Goal: Task Accomplishment & Management: Use online tool/utility

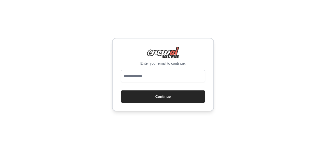
type input "**********"
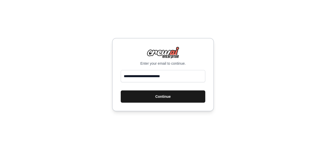
click at [161, 95] on button "Continue" at bounding box center [163, 96] width 85 height 12
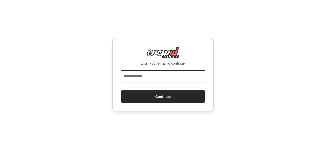
click at [160, 77] on input "email" at bounding box center [163, 76] width 85 height 12
type input "**********"
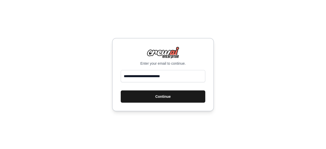
click at [160, 100] on button "Continue" at bounding box center [163, 96] width 85 height 12
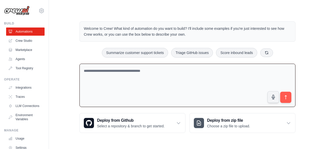
click at [169, 67] on textarea at bounding box center [187, 86] width 216 height 44
paste textarea "**********"
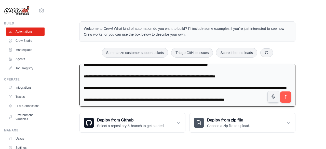
scroll to position [840, 0]
type textarea "**********"
click at [287, 97] on icon "submit" at bounding box center [285, 96] width 5 height 5
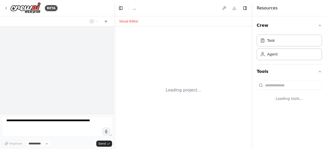
select select "****"
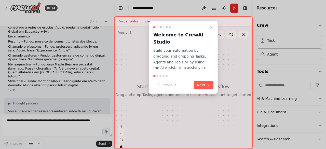
scroll to position [602, 0]
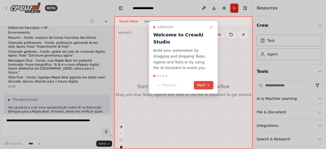
click at [202, 87] on button "Next" at bounding box center [204, 85] width 20 height 8
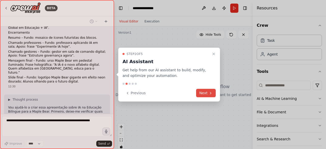
click at [204, 93] on button "Next" at bounding box center [206, 93] width 20 height 8
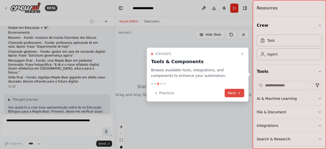
click at [227, 91] on button "Next" at bounding box center [235, 93] width 20 height 8
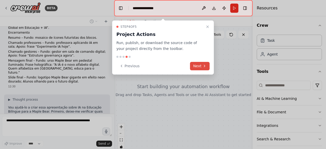
click at [199, 64] on button "Next" at bounding box center [200, 66] width 20 height 8
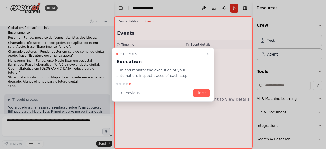
scroll to position [614, 0]
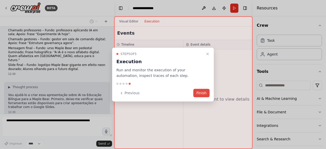
click at [201, 94] on button "Finish" at bounding box center [201, 93] width 16 height 8
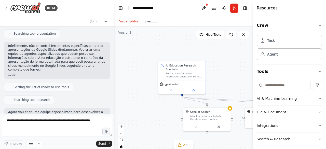
scroll to position [730, 0]
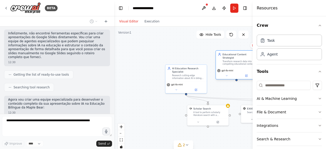
drag, startPoint x: 232, startPoint y: 79, endPoint x: 235, endPoint y: 67, distance: 11.9
click at [235, 67] on div "gpt-4o-mini" at bounding box center [236, 73] width 41 height 12
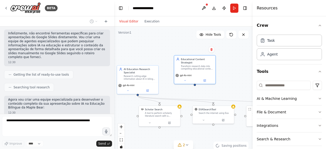
drag, startPoint x: 199, startPoint y: 55, endPoint x: 158, endPoint y: 57, distance: 40.3
click at [158, 57] on div ".deletable-edge-delete-btn { width: 20px; height: 20px; border: 0px solid #ffff…" at bounding box center [183, 89] width 138 height 127
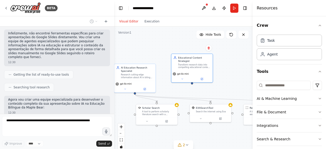
scroll to position [743, 0]
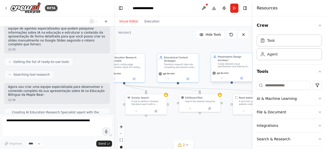
drag, startPoint x: 243, startPoint y: 72, endPoint x: 238, endPoint y: 62, distance: 11.4
click at [238, 62] on div ".deletable-edge-delete-btn { width: 20px; height: 20px; border: 0px solid #ffff…" at bounding box center [183, 89] width 138 height 127
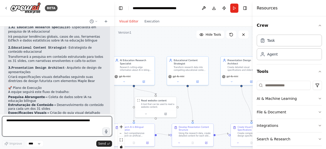
scroll to position [1072, 0]
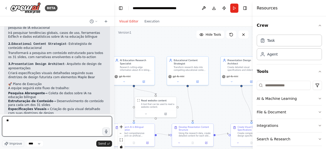
type textarea "***"
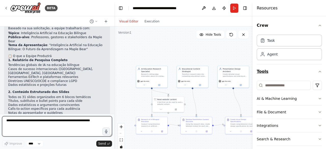
scroll to position [18, 0]
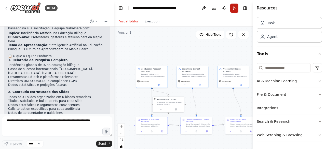
click at [235, 10] on button "Run" at bounding box center [234, 8] width 8 height 9
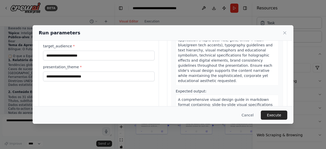
scroll to position [51, 0]
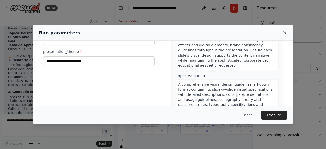
click at [286, 34] on icon at bounding box center [284, 32] width 5 height 5
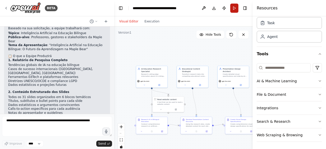
click at [236, 9] on button "Run" at bounding box center [234, 8] width 8 height 9
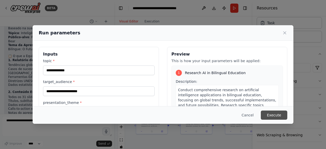
click at [274, 115] on button "Execute" at bounding box center [274, 114] width 26 height 9
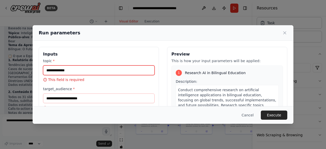
click at [89, 72] on input "topic *" at bounding box center [99, 70] width 112 height 10
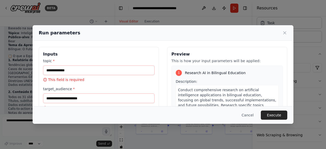
click at [131, 51] on div "Inputs topic * This field is required target_audience * This field is required …" at bounding box center [99, 107] width 120 height 121
click at [193, 89] on span "Conduct comprehensive research on artificial intelligence applications in bilin…" at bounding box center [227, 131] width 98 height 86
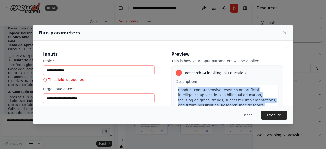
click at [193, 89] on span "Conduct comprehensive research on artificial intelligence applications in bilin…" at bounding box center [227, 131] width 98 height 86
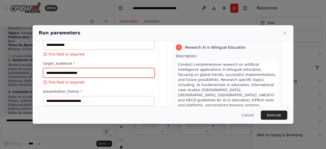
click at [93, 71] on input "target_audience *" at bounding box center [99, 73] width 112 height 10
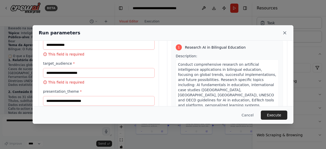
click at [284, 32] on icon at bounding box center [284, 33] width 3 height 3
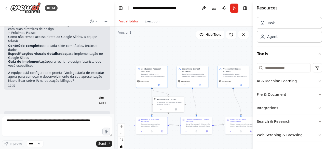
scroll to position [1163, 0]
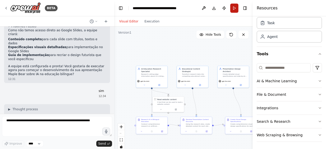
click at [234, 6] on button "Run" at bounding box center [234, 8] width 8 height 9
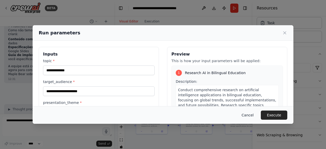
click at [251, 115] on button "Cancel" at bounding box center [248, 114] width 20 height 9
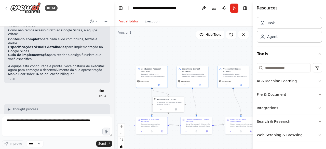
click at [20, 133] on li "Tópico : Inteligência Artificial na Educação Bilíngue" at bounding box center [57, 135] width 98 height 4
drag, startPoint x: 20, startPoint y: 72, endPoint x: 69, endPoint y: 73, distance: 48.9
click at [69, 133] on li "Tópico : Inteligência Artificial na Educação Bilíngue" at bounding box center [57, 135] width 98 height 4
copy li "Inteligência Artificial na Educação Bilíngue"
click at [30, 137] on li "Público-alvo : Professores, gestores e stakeholders da Maple Bear" at bounding box center [57, 141] width 98 height 8
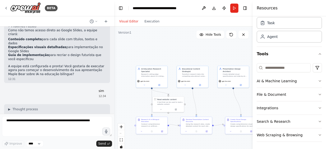
drag, startPoint x: 30, startPoint y: 76, endPoint x: 100, endPoint y: 75, distance: 70.8
click at [100, 137] on li "Público-alvo : Professores, gestores e stakeholders da Maple Bear" at bounding box center [57, 141] width 98 height 8
copy ul "Professores, gestores e stakeholders da Maple Bear"
click at [48, 145] on li "Tema da Apresentação : "Inteligência Artificial na Educação Bilíngue: O Futuro …" at bounding box center [57, 149] width 98 height 8
drag, startPoint x: 48, startPoint y: 80, endPoint x: 61, endPoint y: 83, distance: 13.7
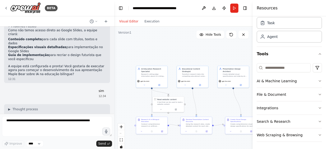
click at [61, 145] on li "Tema da Apresentação : "Inteligência Artificial na Educação Bilíngue: O Futuro …" at bounding box center [57, 149] width 98 height 8
copy li "Inteligência Artificial na Educação Bilíngue: O Futuro da Aprendizagem na Maple…"
click at [234, 7] on button "Run" at bounding box center [234, 8] width 8 height 9
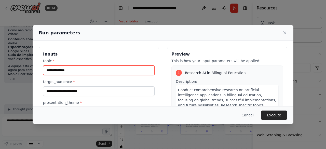
click at [81, 69] on input "topic *" at bounding box center [99, 70] width 112 height 10
paste input "**********"
type input "**********"
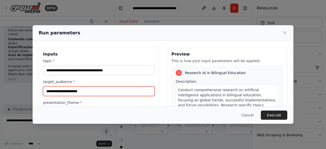
click at [83, 90] on input "target_audience *" at bounding box center [99, 91] width 112 height 10
paste input "**********"
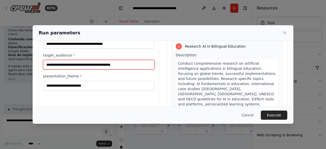
scroll to position [51, 0]
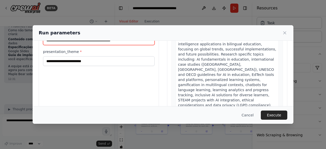
type input "**********"
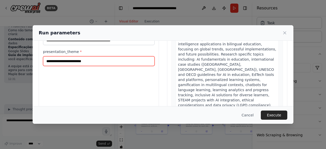
click at [87, 58] on input "presentation_theme *" at bounding box center [99, 61] width 112 height 10
paste input "**********"
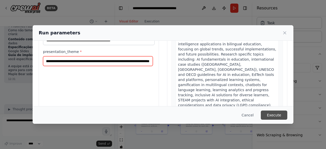
type input "**********"
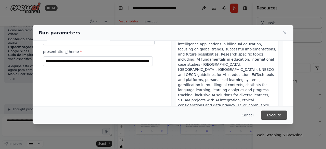
click at [275, 113] on button "Execute" at bounding box center [274, 114] width 26 height 9
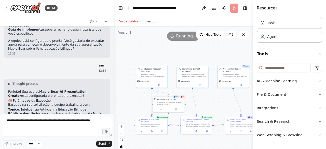
scroll to position [1163, 0]
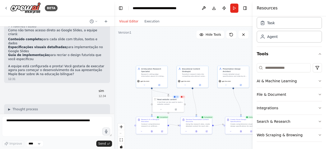
click at [183, 97] on div "3" at bounding box center [183, 96] width 6 height 3
click at [130, 100] on div ".deletable-edge-delete-btn { width: 20px; height: 20px; border: 0px solid #ffff…" at bounding box center [183, 89] width 138 height 127
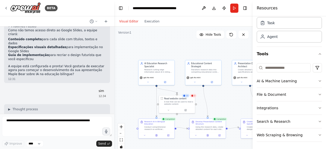
scroll to position [1264, 0]
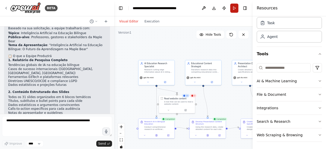
click at [235, 9] on button "Run" at bounding box center [234, 8] width 8 height 9
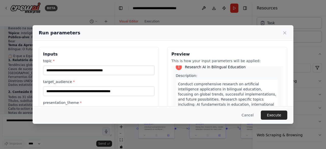
scroll to position [0, 0]
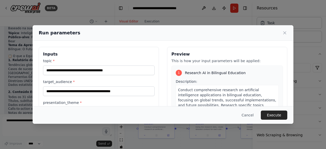
click at [197, 72] on span "Research AI in Bilingual Education" at bounding box center [215, 72] width 61 height 5
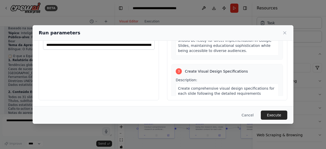
scroll to position [285, 0]
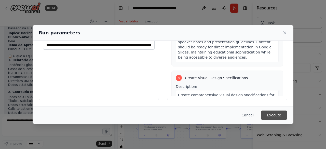
click at [275, 119] on button "Execute" at bounding box center [274, 114] width 26 height 9
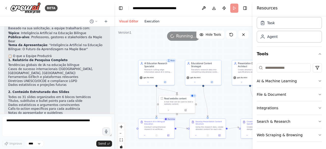
click at [151, 20] on button "Execution" at bounding box center [151, 21] width 21 height 6
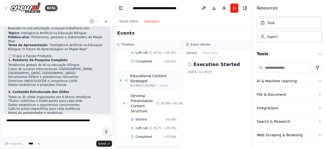
scroll to position [463, 0]
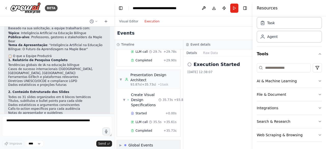
click at [162, 140] on div "▶ Global Events" at bounding box center [148, 145] width 63 height 10
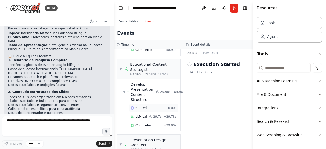
scroll to position [500, 0]
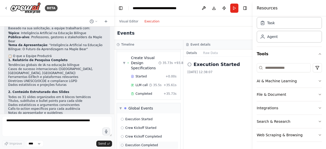
click at [136, 143] on span "Execution Completed" at bounding box center [141, 145] width 33 height 4
click at [120, 106] on span "▼" at bounding box center [120, 108] width 2 height 4
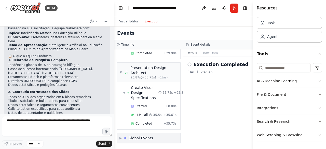
scroll to position [463, 0]
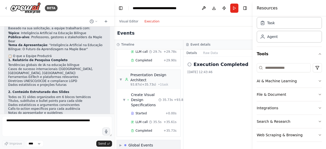
click at [121, 143] on span "▶" at bounding box center [120, 145] width 2 height 4
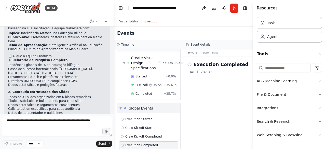
click at [141, 106] on div "Global Events" at bounding box center [140, 108] width 25 height 5
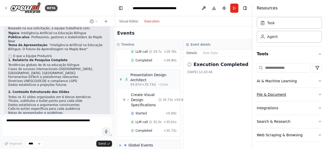
click at [318, 93] on icon "button" at bounding box center [320, 94] width 4 height 4
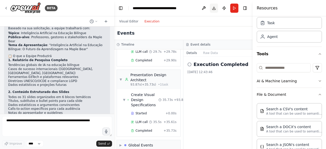
click at [213, 10] on button "Download" at bounding box center [214, 8] width 8 height 9
click at [225, 103] on div "Execution Completed 19/08/2025, 12:43:46" at bounding box center [217, 103] width 69 height 92
click at [128, 21] on button "Visual Editor" at bounding box center [128, 21] width 25 height 6
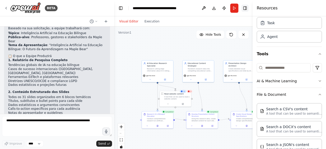
click at [246, 8] on button "Toggle Right Sidebar" at bounding box center [244, 8] width 7 height 7
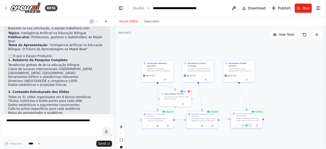
click at [246, 125] on icon at bounding box center [246, 125] width 1 height 0
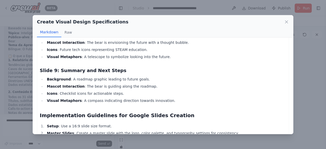
scroll to position [646, 0]
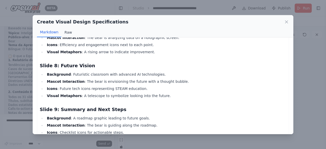
click at [66, 30] on button "Raw" at bounding box center [67, 32] width 13 height 10
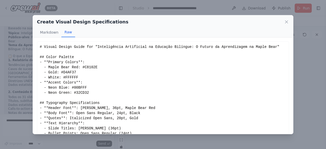
scroll to position [49, 0]
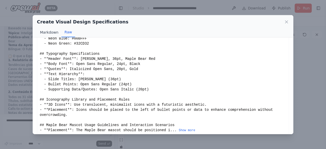
click at [47, 31] on button "Markdown" at bounding box center [49, 32] width 24 height 10
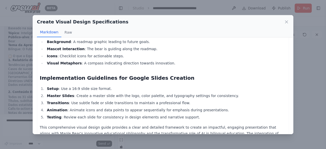
scroll to position [646, 0]
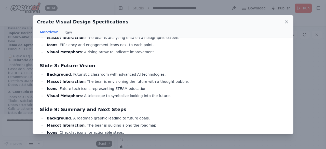
click at [288, 22] on icon at bounding box center [286, 21] width 5 height 5
